Goal: Browse casually: Explore the website without a specific task or goal

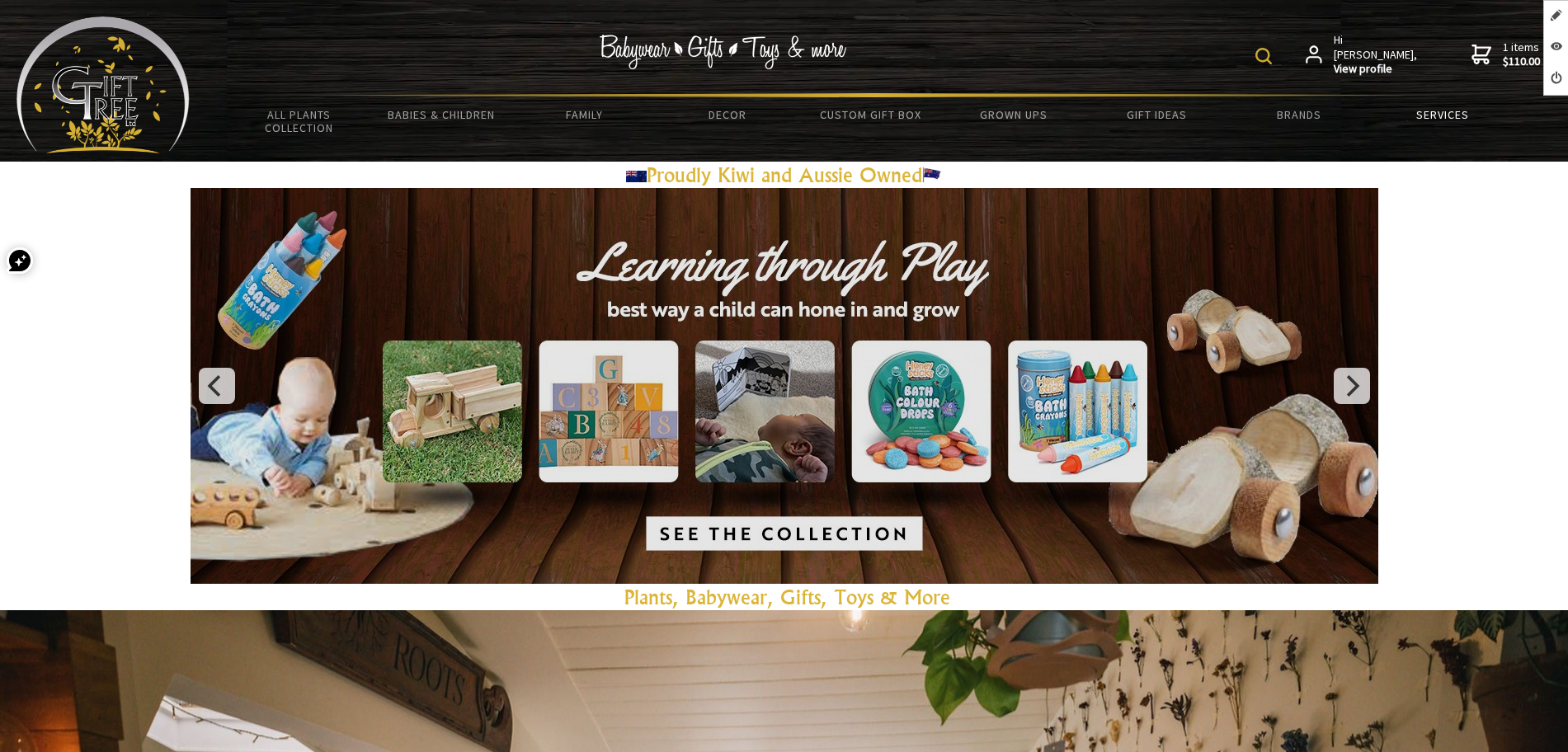
click at [1407, 108] on link "Services" at bounding box center [1442, 114] width 143 height 34
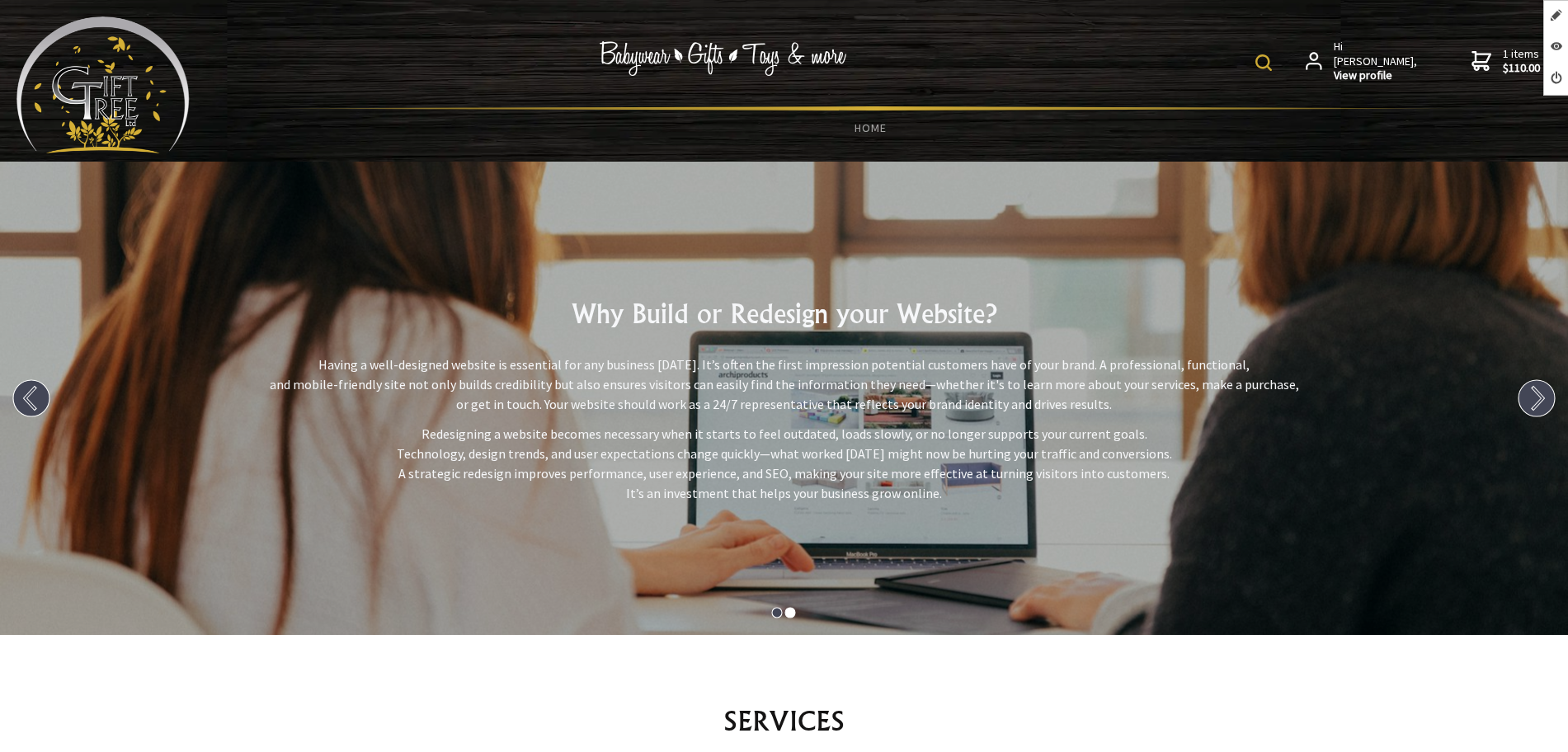
click at [1527, 401] on circle at bounding box center [1537, 398] width 36 height 36
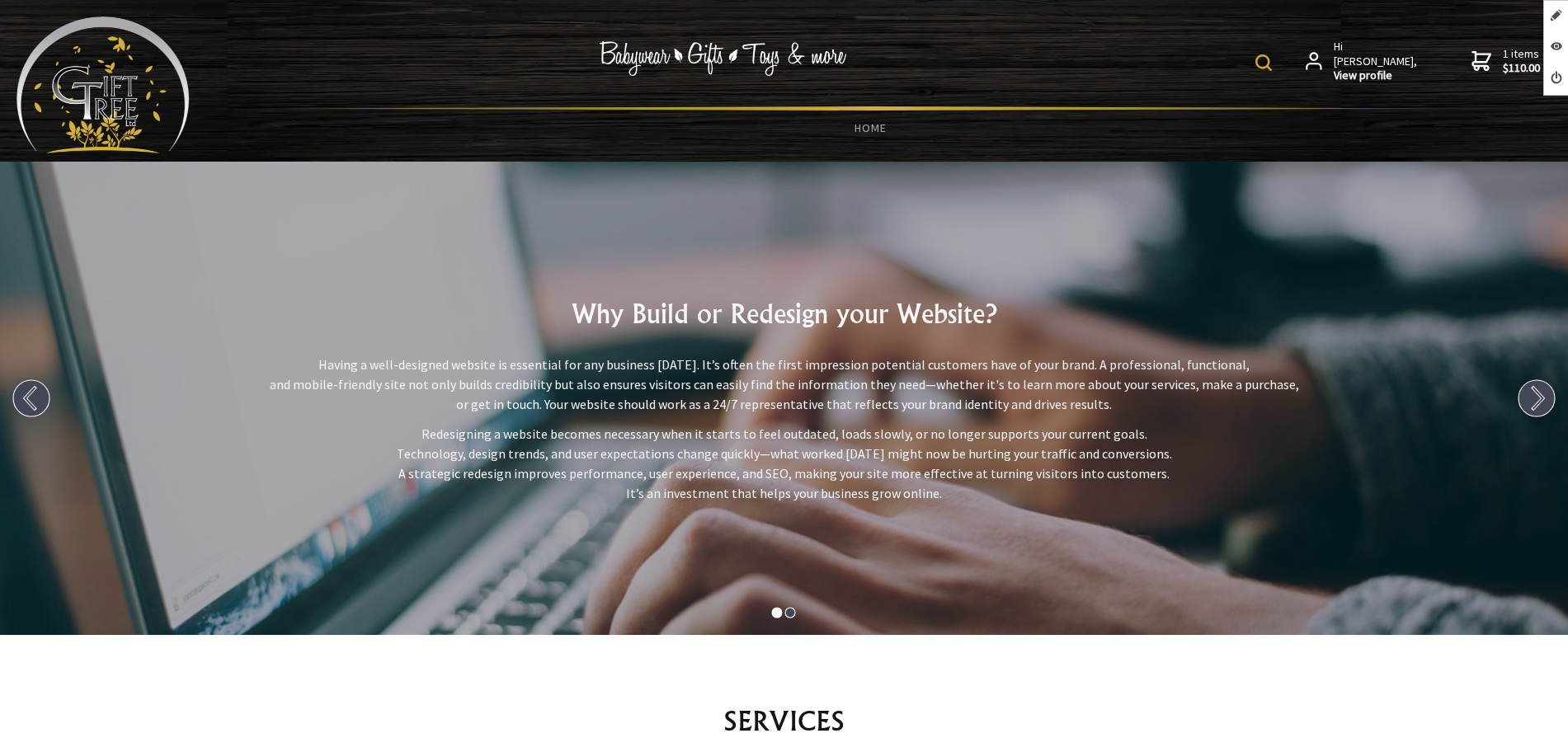
click at [1533, 398] on circle at bounding box center [1537, 398] width 36 height 36
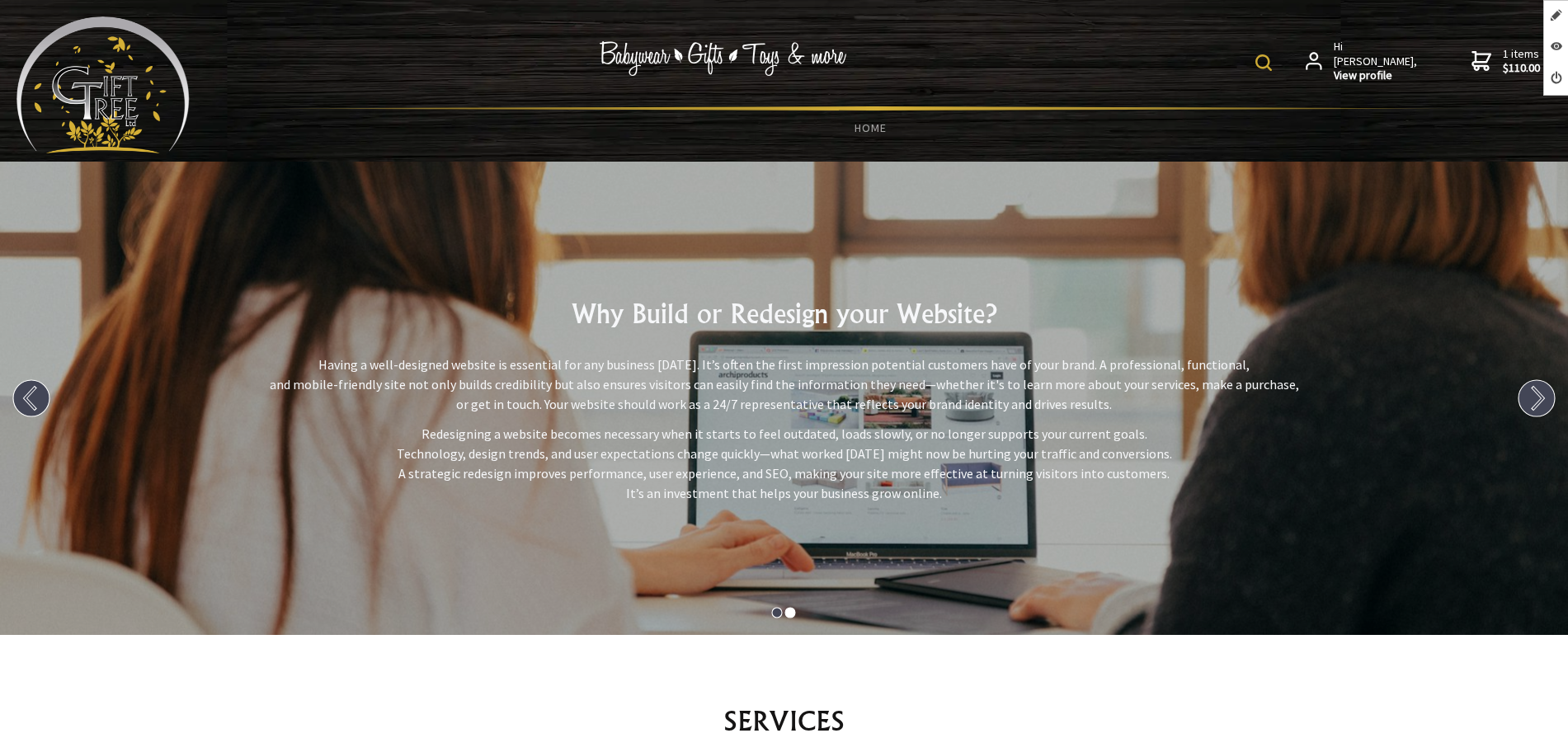
click at [161, 100] on img at bounding box center [103, 85] width 173 height 137
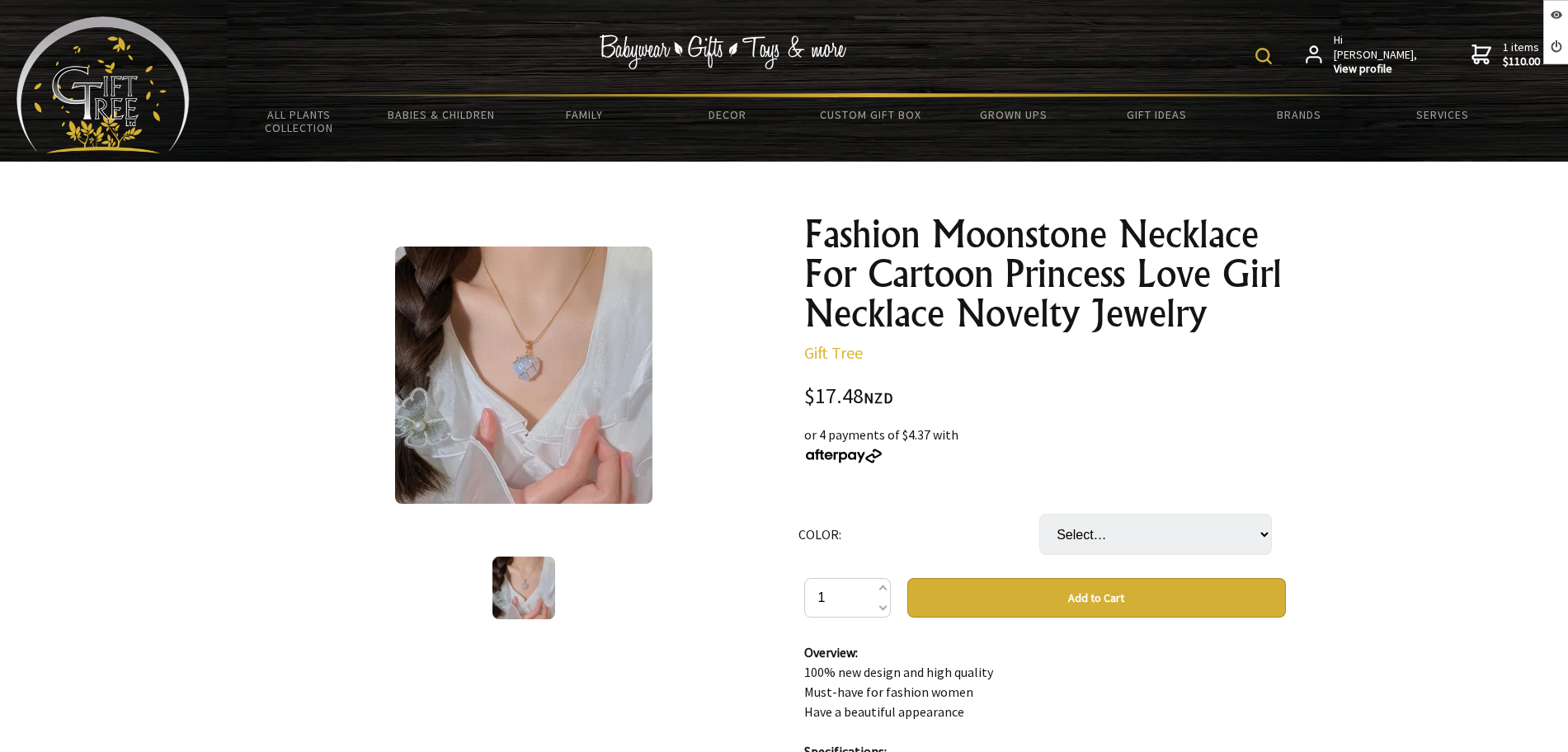
scroll to position [207, 0]
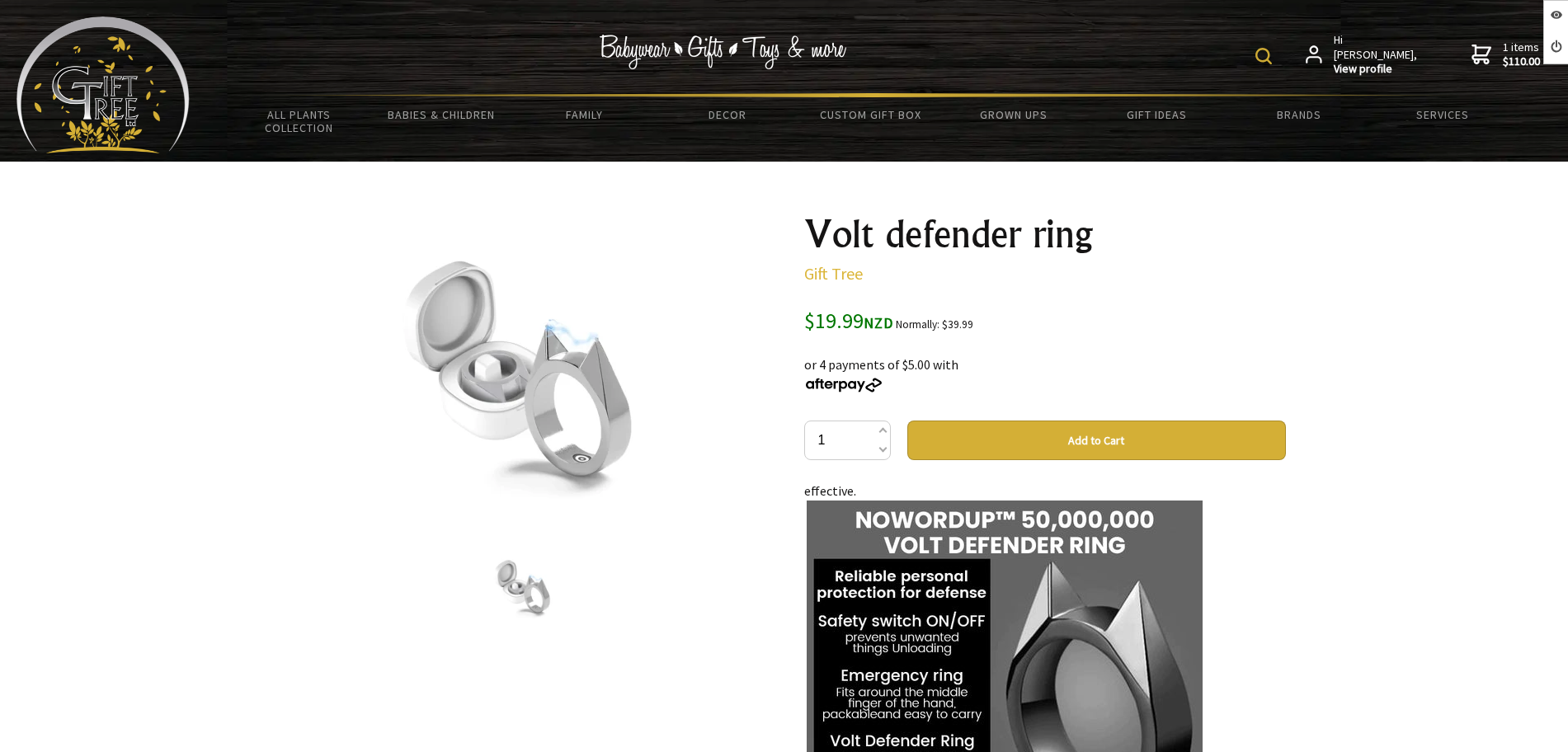
scroll to position [309, 0]
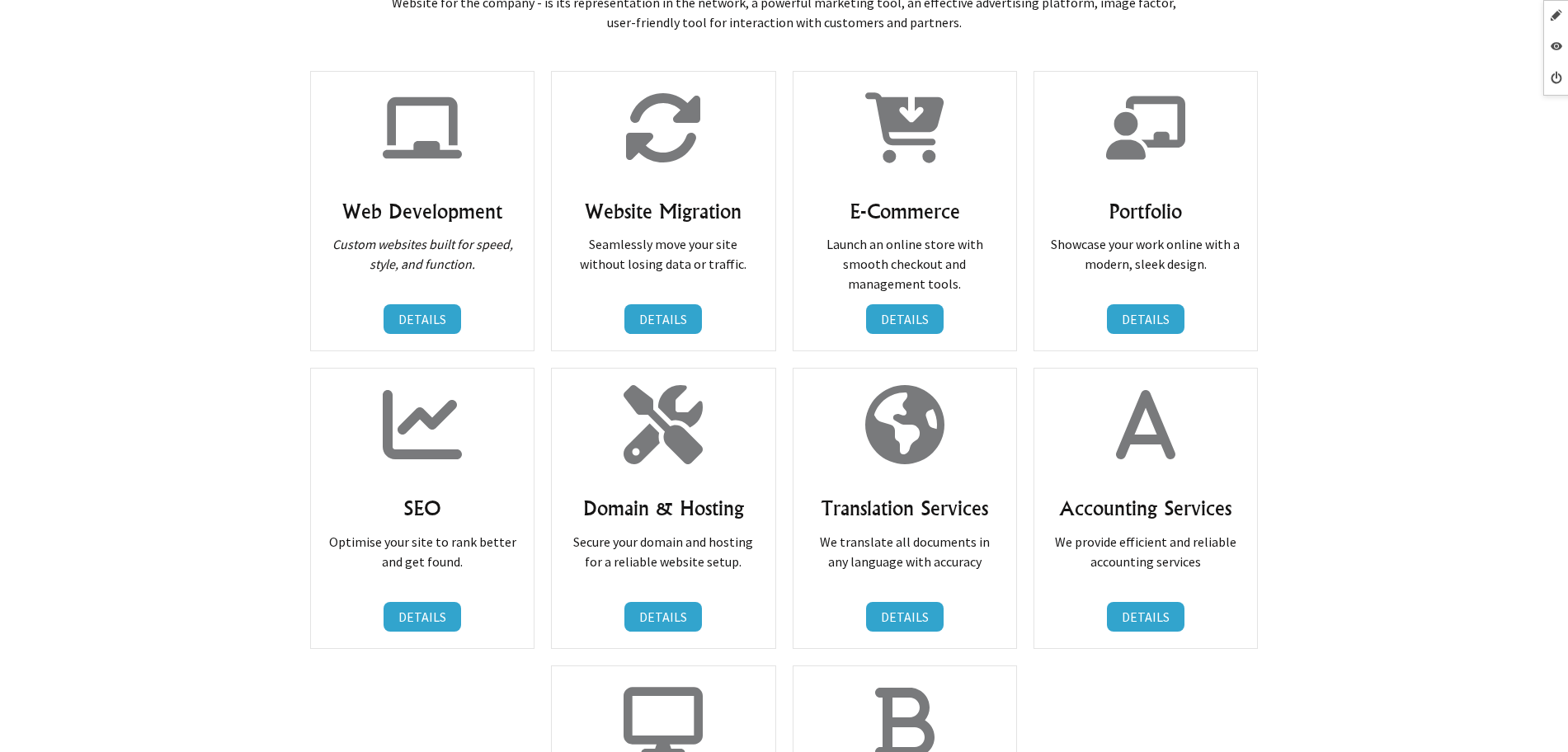
scroll to position [824, 0]
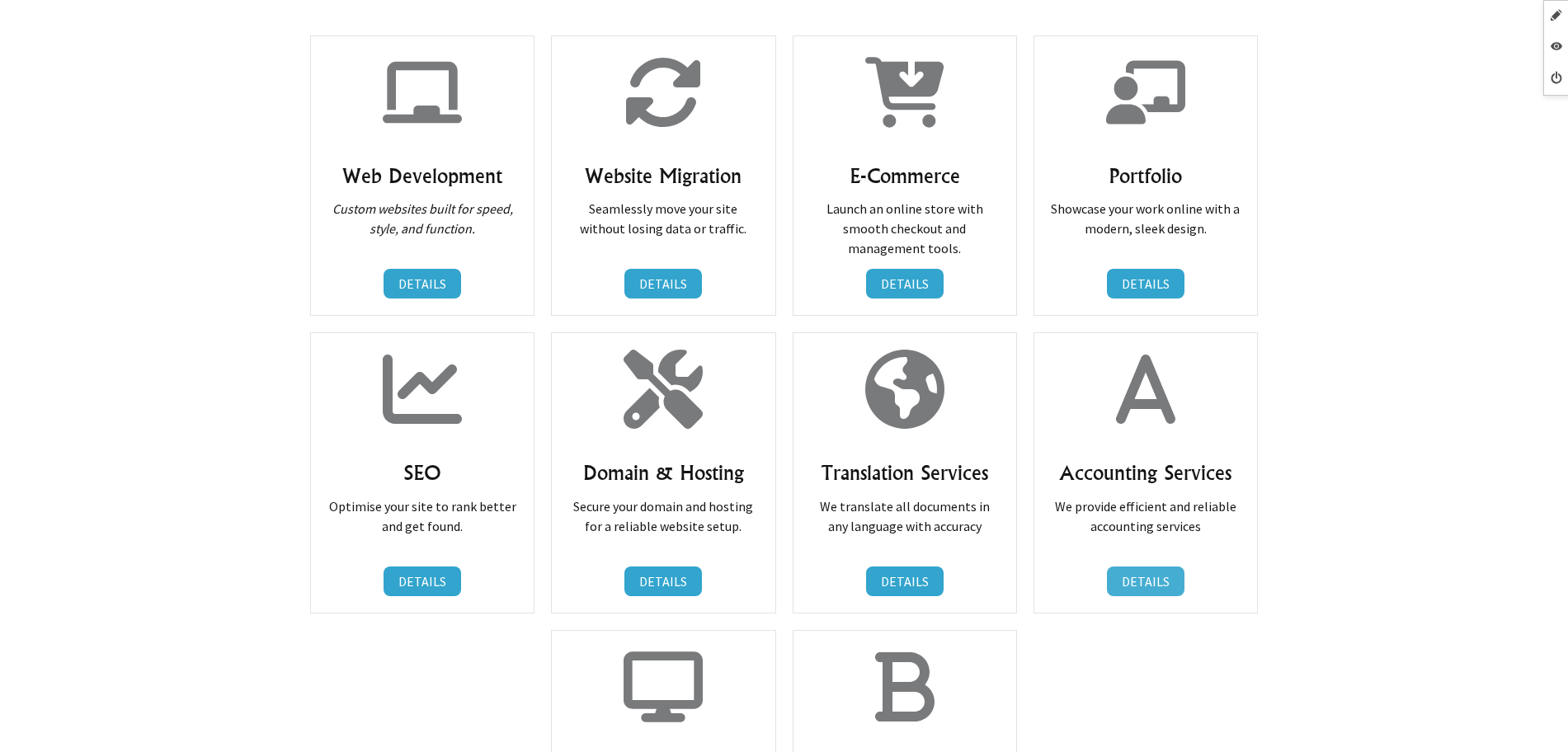
click at [1137, 589] on link "DETAILS" at bounding box center [1145, 581] width 77 height 30
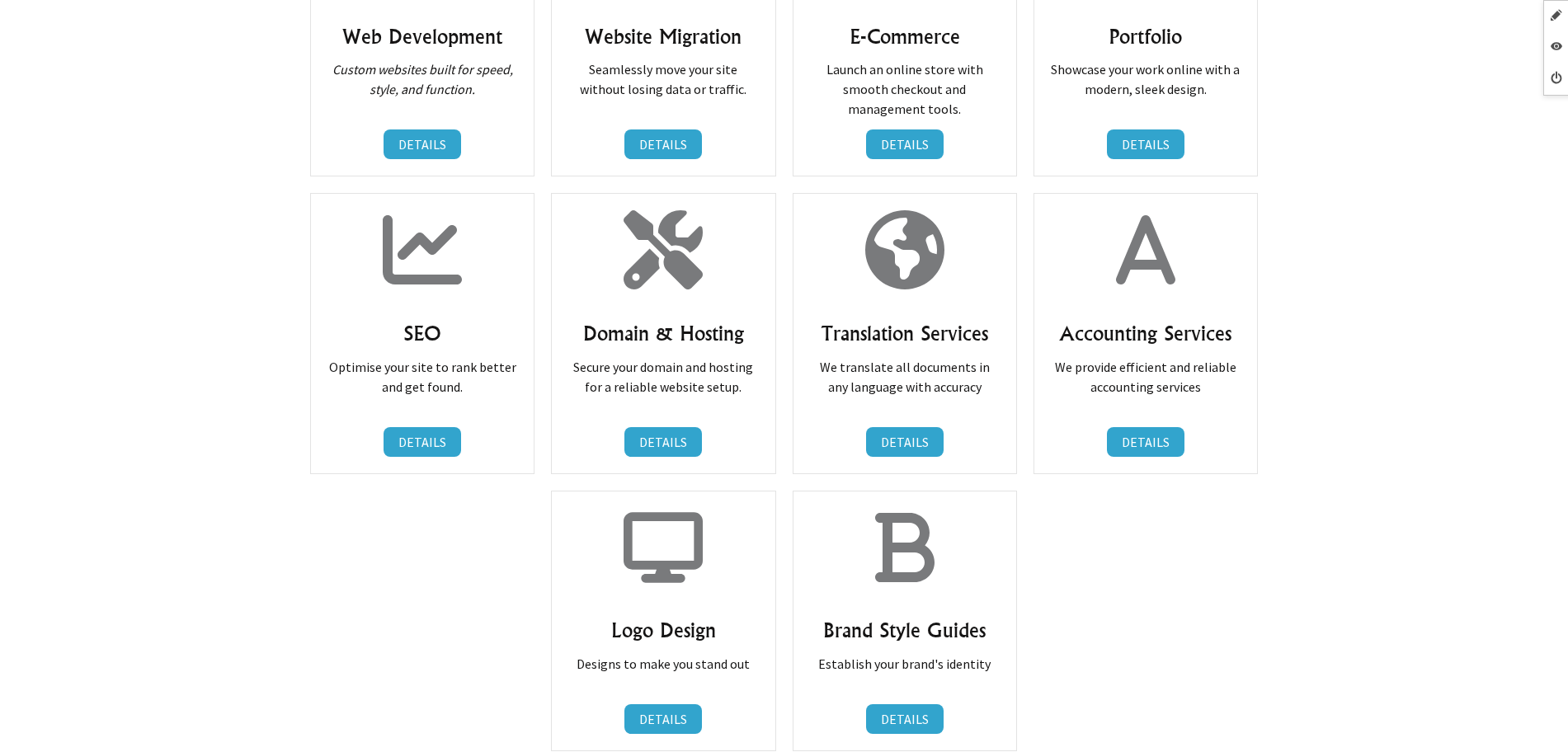
scroll to position [1031, 0]
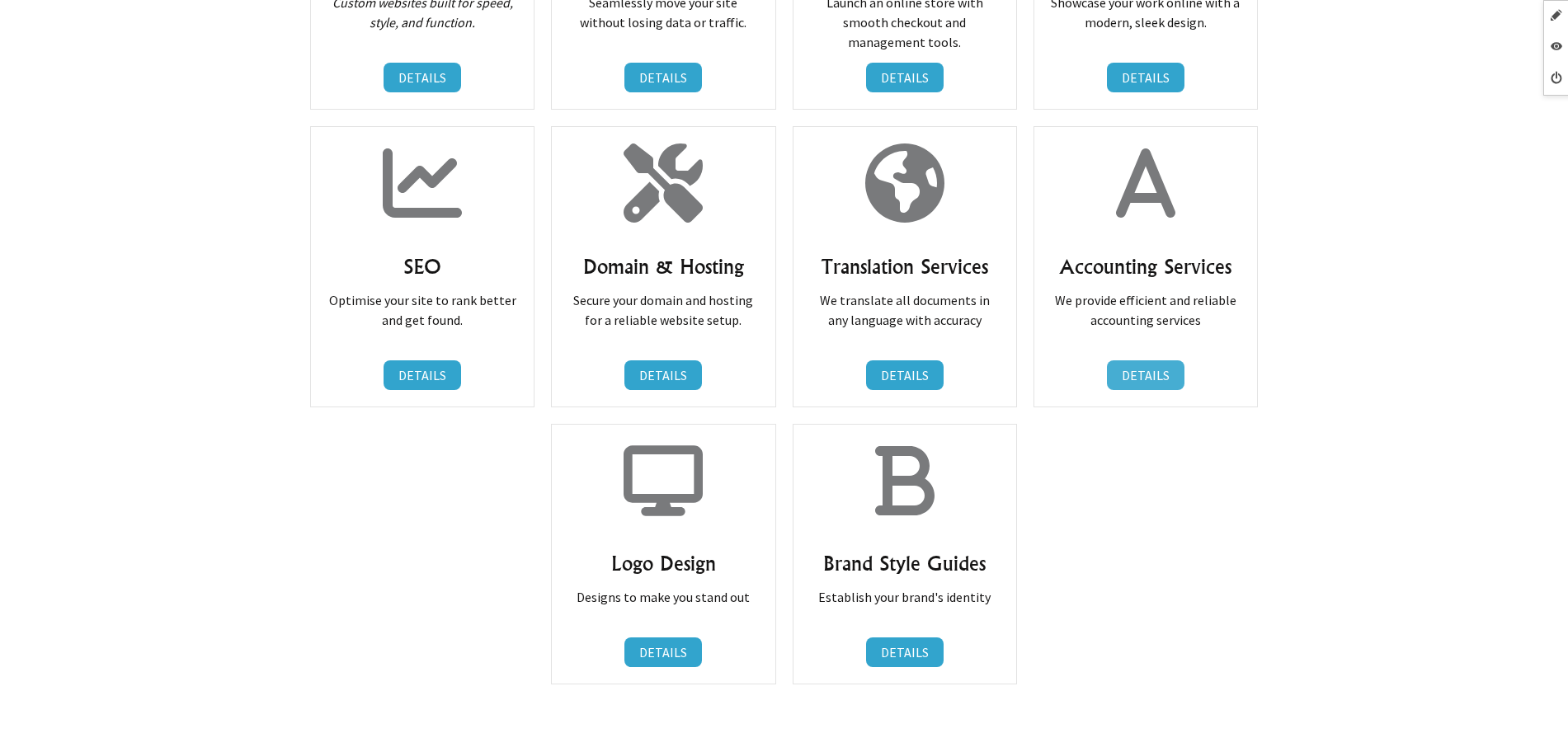
click at [1123, 377] on link "DETAILS" at bounding box center [1145, 375] width 77 height 30
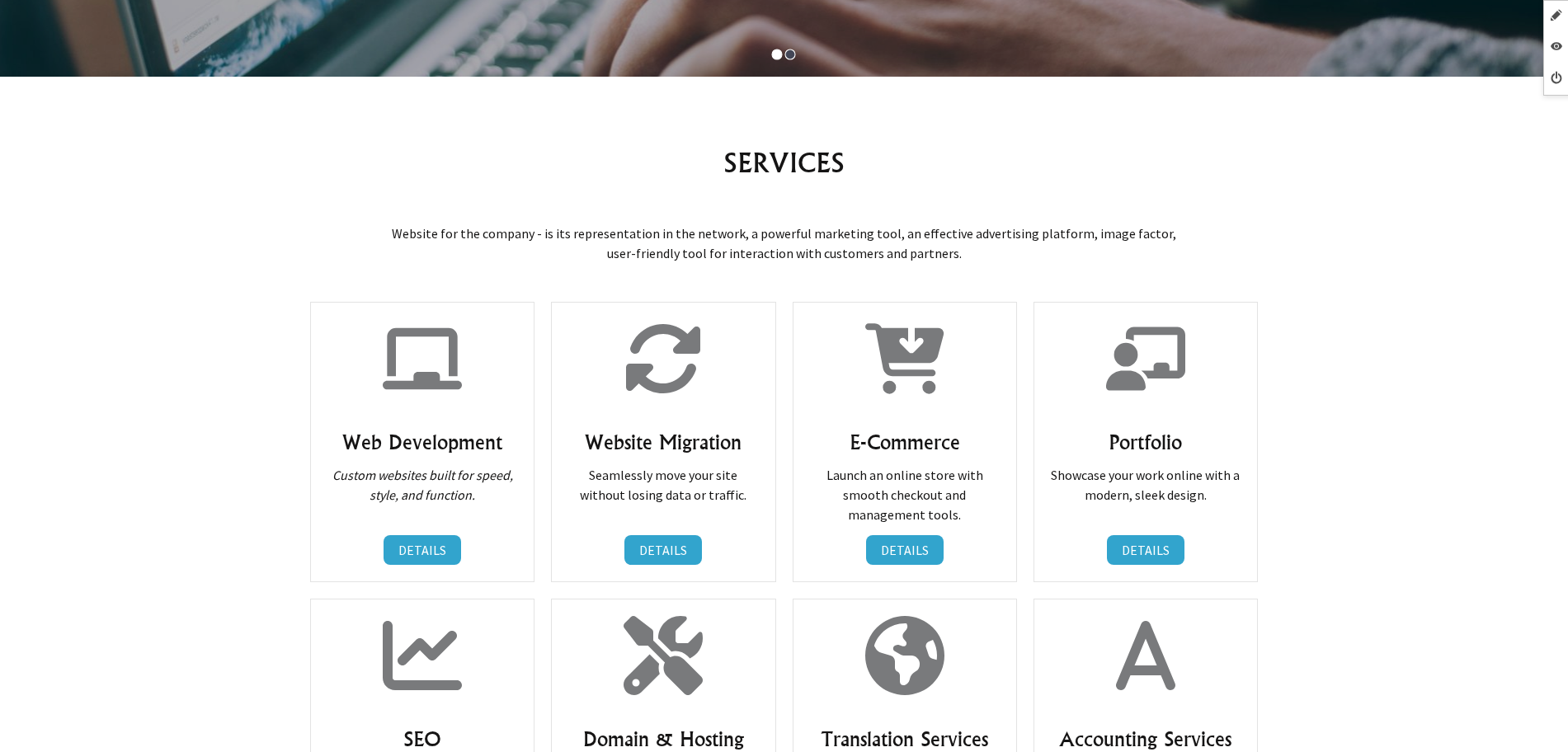
scroll to position [824, 0]
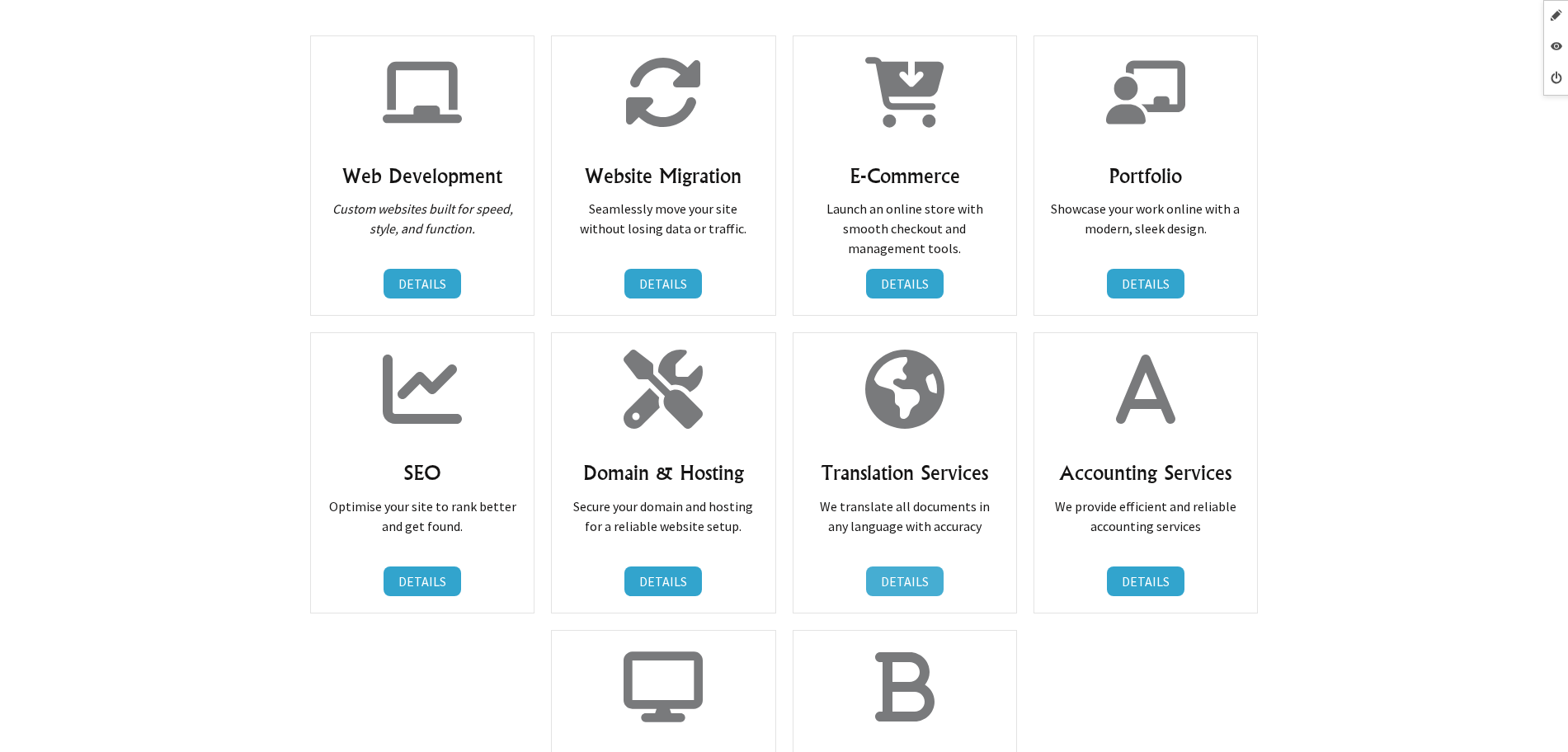
click at [937, 573] on link "DETAILS" at bounding box center [904, 581] width 77 height 30
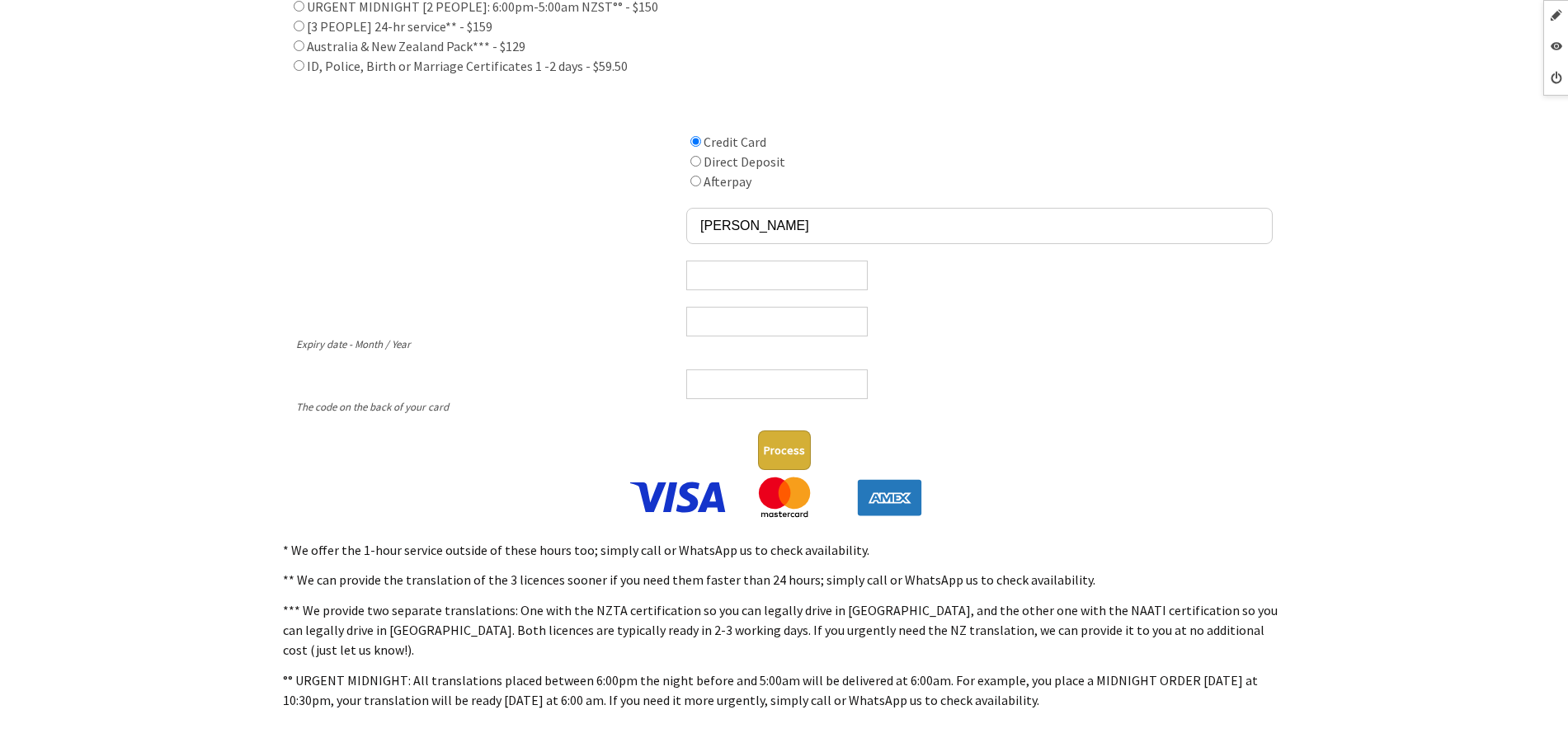
scroll to position [515, 0]
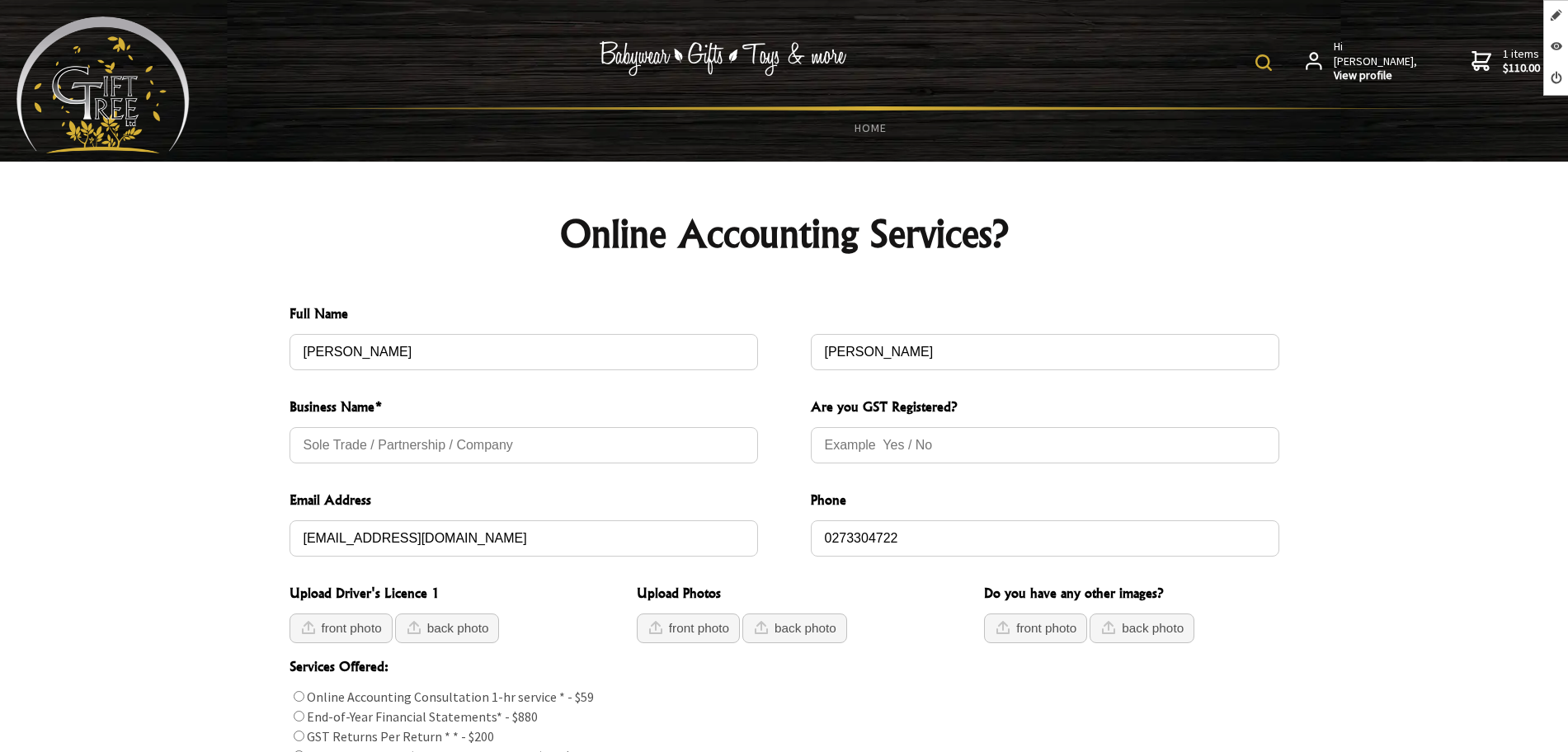
click at [66, 73] on img at bounding box center [103, 85] width 173 height 137
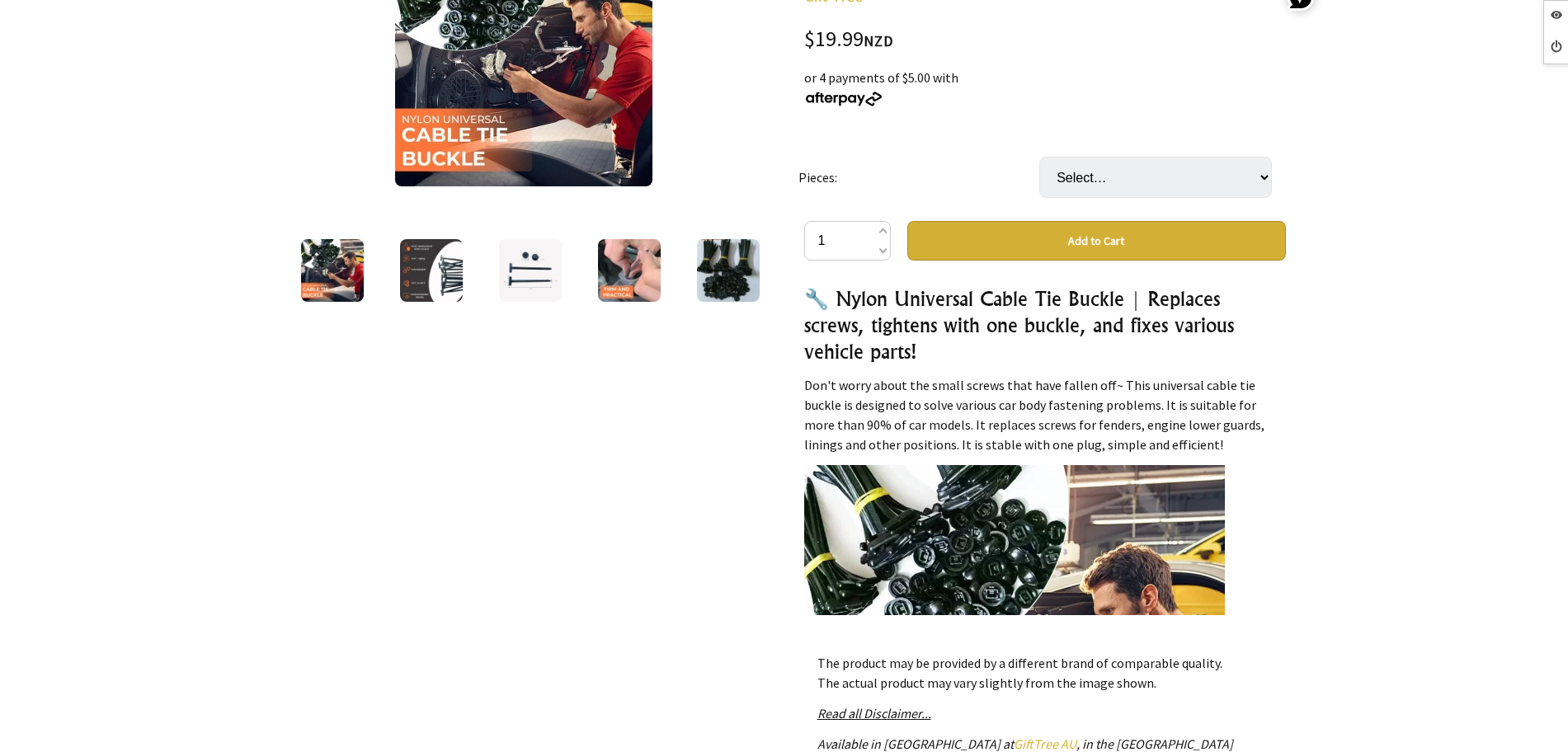
scroll to position [207, 0]
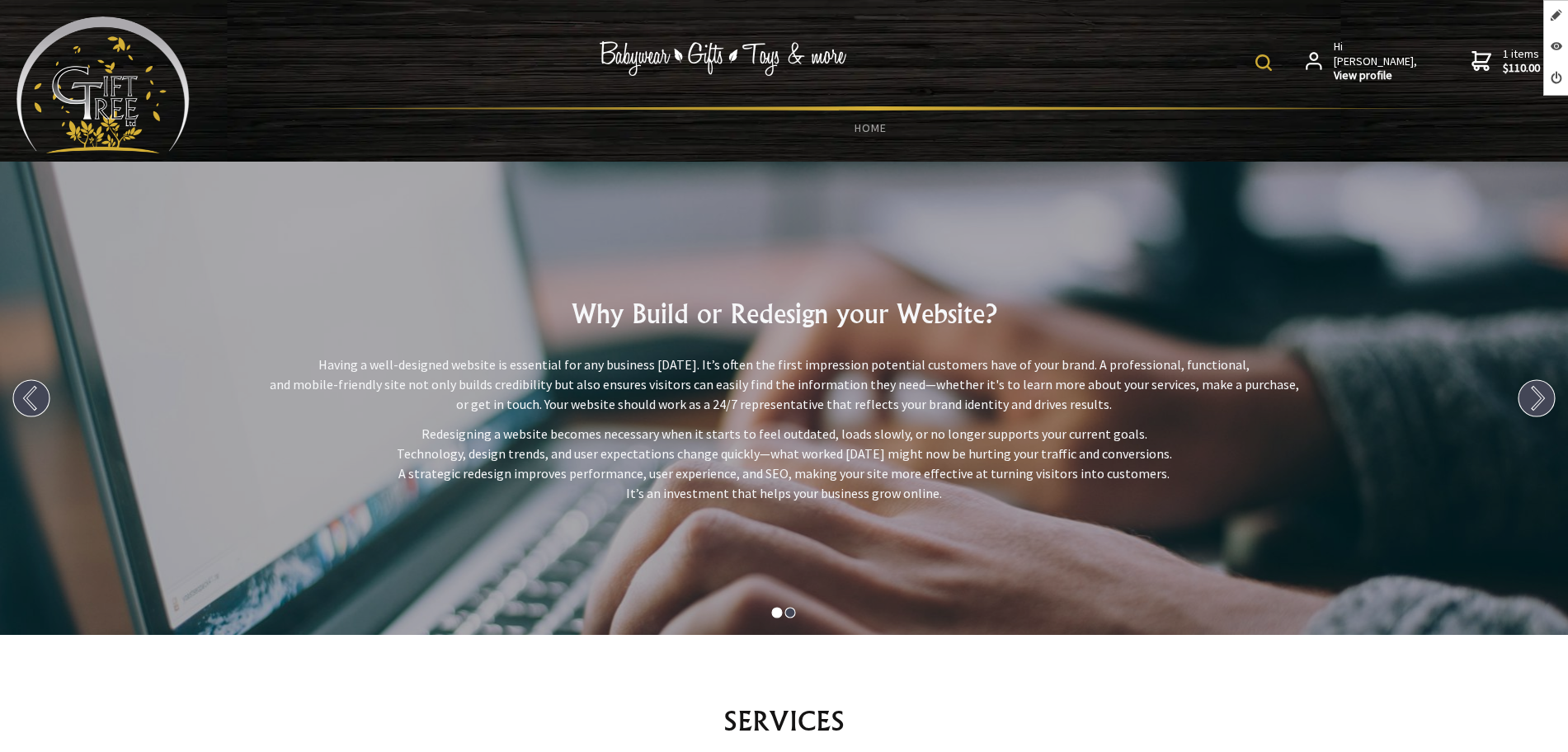
scroll to position [722, 0]
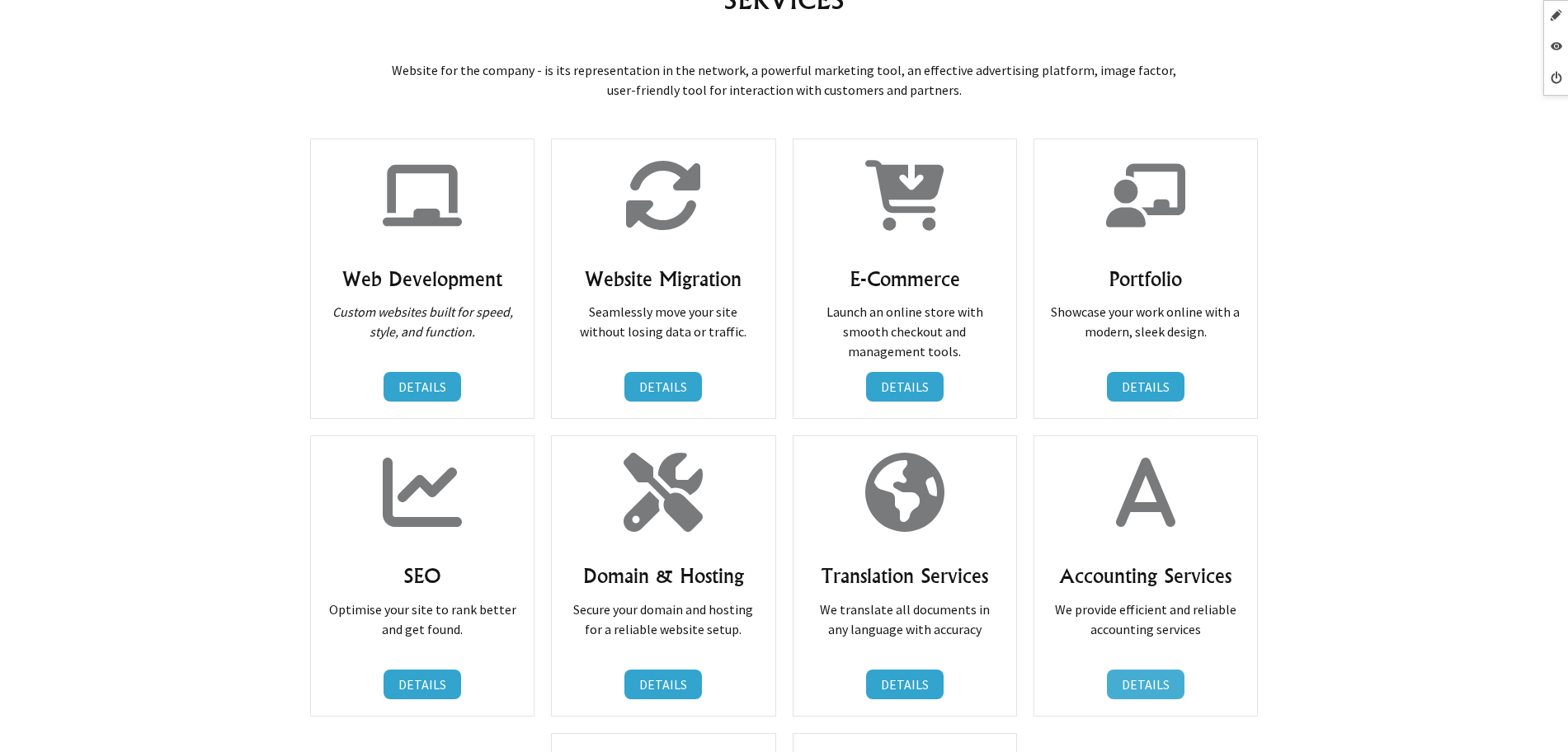
click at [1119, 672] on link "DETAILS" at bounding box center [1145, 683] width 77 height 30
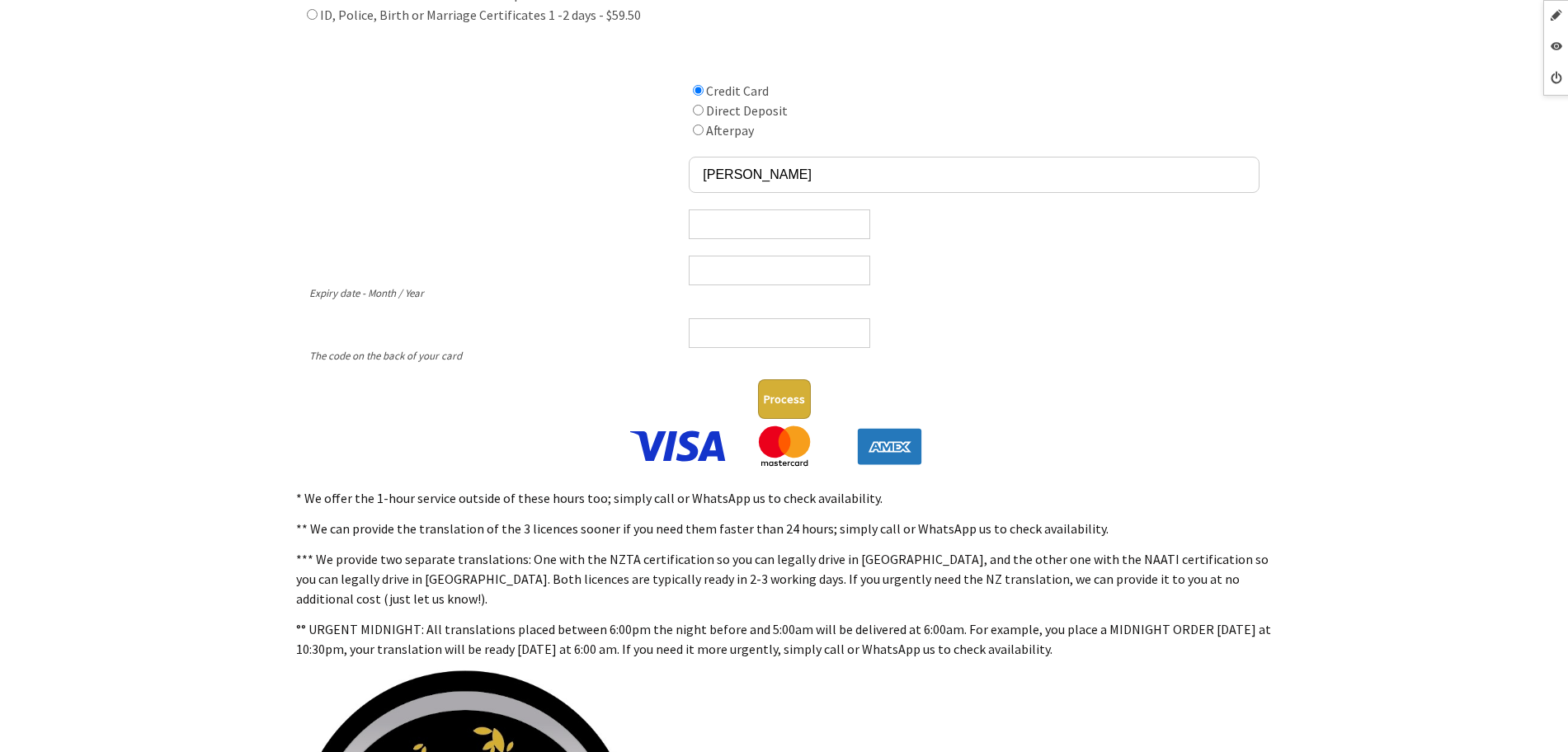
scroll to position [722, 0]
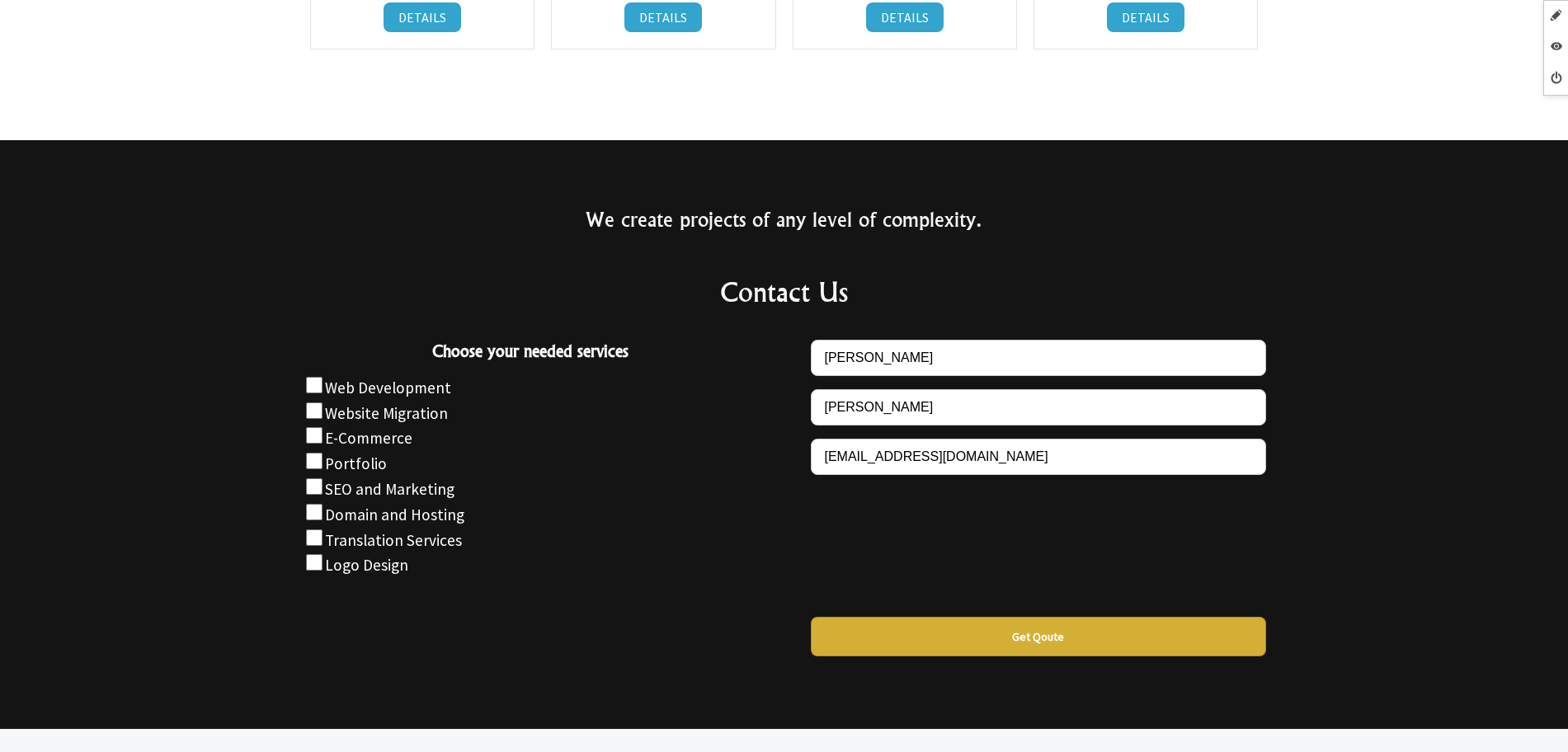
scroll to position [1546, 0]
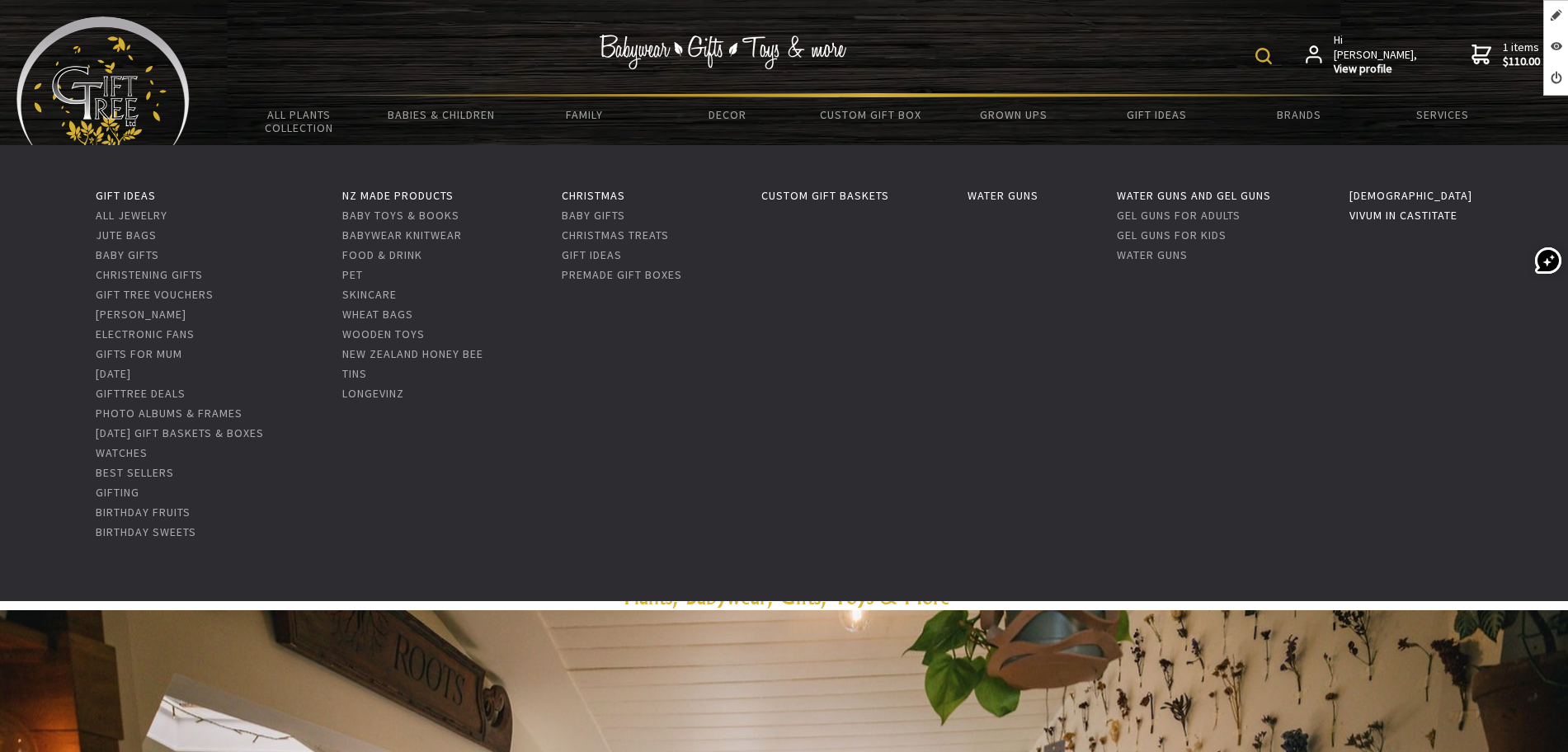
click at [1426, 221] on link "Vivum in Castitate" at bounding box center [1402, 215] width 108 height 15
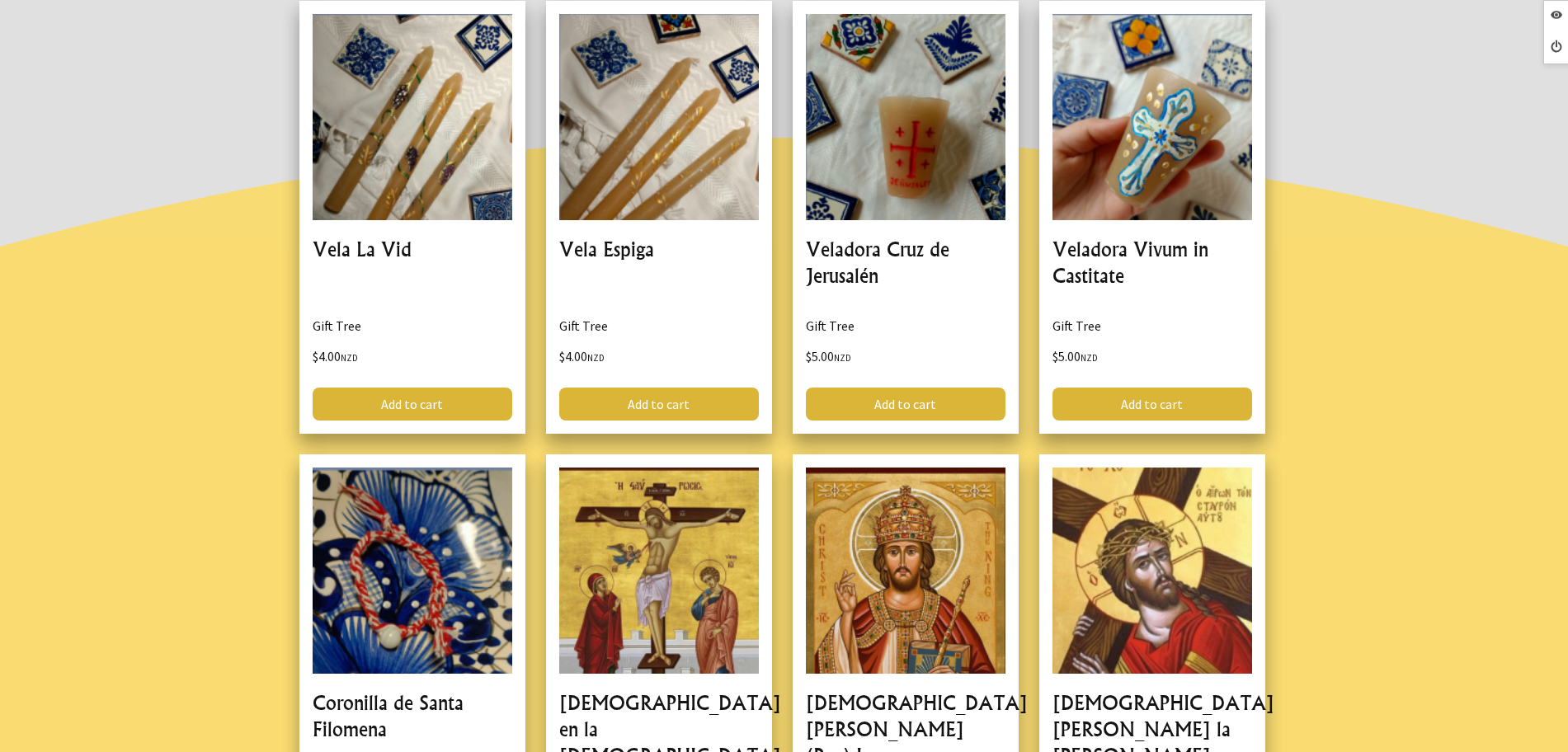
scroll to position [207, 0]
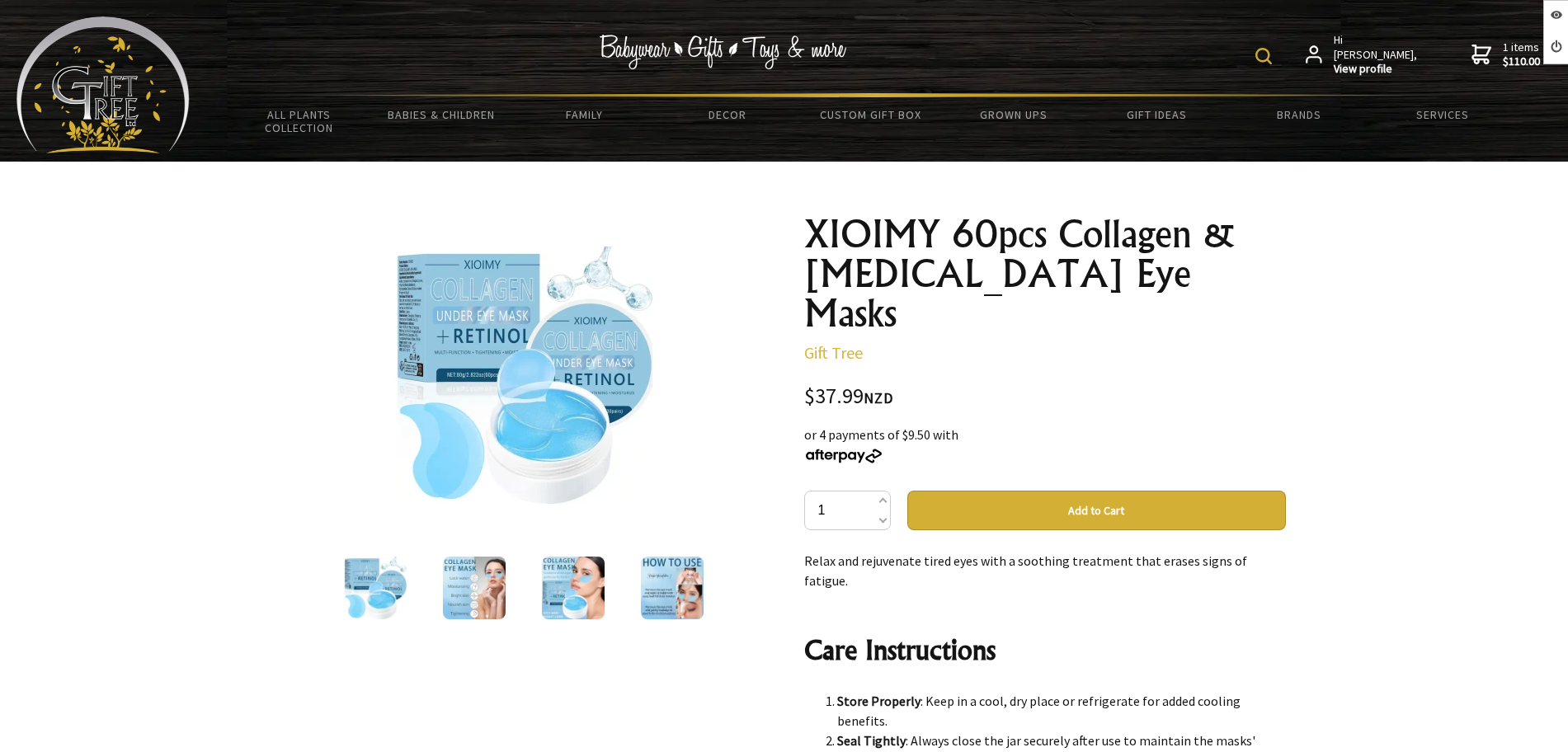
scroll to position [4124, 0]
